Goal: Task Accomplishment & Management: Manage account settings

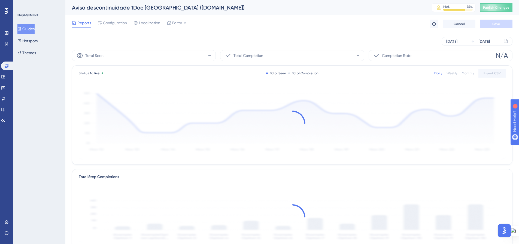
drag, startPoint x: 28, startPoint y: 29, endPoint x: 53, endPoint y: 68, distance: 45.8
click at [28, 29] on button "Guides" at bounding box center [25, 29] width 17 height 10
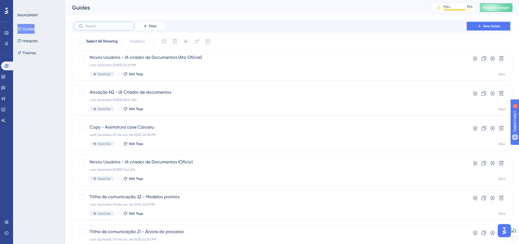
click at [111, 27] on input "text" at bounding box center [107, 26] width 44 height 4
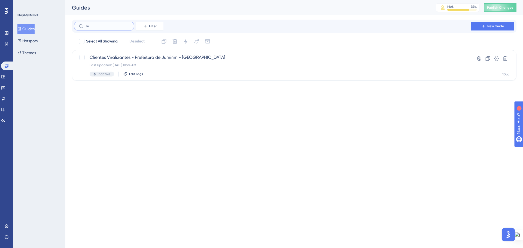
type input "[DATE]"
checkbox input "true"
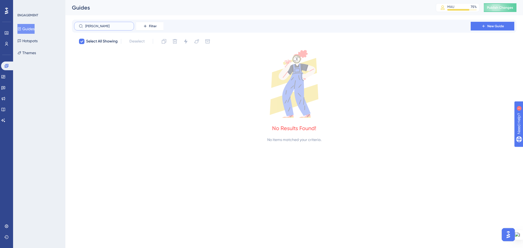
drag, startPoint x: 90, startPoint y: 25, endPoint x: 80, endPoint y: 28, distance: 11.0
click at [78, 26] on label "[PERSON_NAME]" at bounding box center [104, 26] width 60 height 9
click at [90, 25] on input "[PERSON_NAME]" at bounding box center [107, 26] width 44 height 4
type input "C"
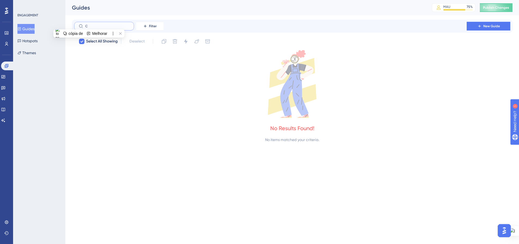
checkbox input "false"
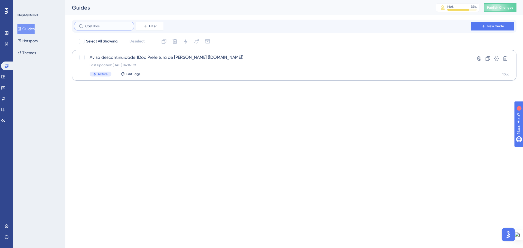
type input "Castilhos"
click at [160, 60] on span "Aviso descontinuidade 1Doc Prefeitura de [PERSON_NAME] ([DOMAIN_NAME])" at bounding box center [273, 57] width 366 height 7
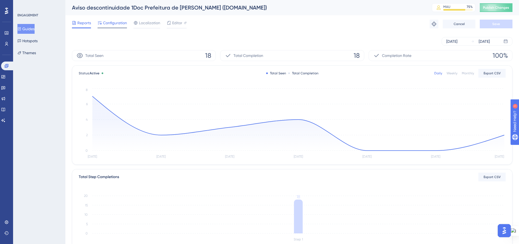
click at [115, 26] on span "Configuration" at bounding box center [115, 23] width 24 height 7
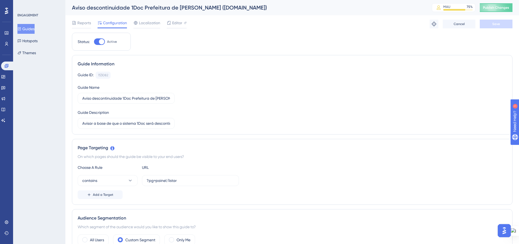
click at [97, 39] on div at bounding box center [99, 41] width 11 height 7
click at [94, 42] on input "Active" at bounding box center [94, 42] width 0 height 0
checkbox input "false"
